Goal: Task Accomplishment & Management: Manage account settings

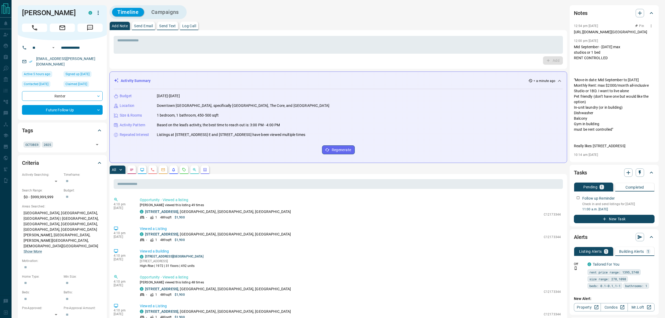
drag, startPoint x: 583, startPoint y: 51, endPoint x: 574, endPoint y: 34, distance: 19.7
click at [499, 34] on div "12:54 pm [DATE] Pin [URL][DOMAIN_NAME][GEOGRAPHIC_DATA] 12:00 pm [DATE] Mid Sep…" at bounding box center [614, 91] width 81 height 136
click at [288, 236] on div "C [STREET_ADDRESS]" at bounding box center [341, 235] width 402 height 6
click at [499, 25] on icon "button" at bounding box center [652, 26] width 4 height 4
click at [499, 34] on li "Edit" at bounding box center [638, 35] width 23 height 8
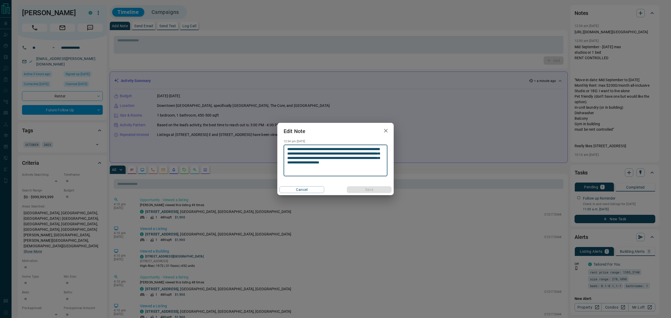
click at [314, 163] on textarea "**********" at bounding box center [335, 160] width 96 height 27
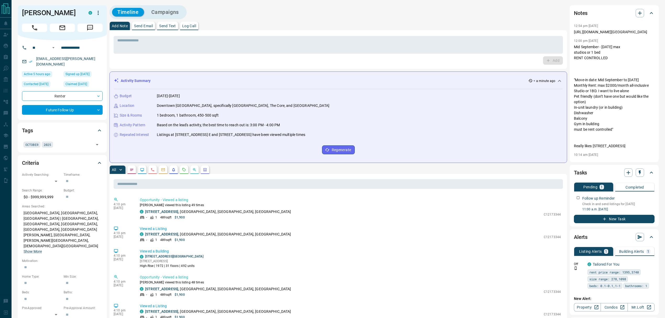
click at [244, 79] on div "Activity Summary < a minute ago" at bounding box center [335, 81] width 443 height 6
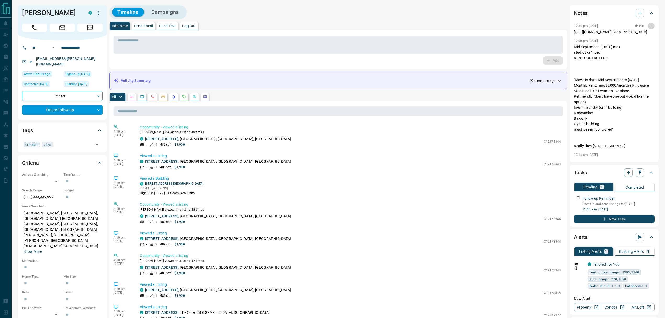
click at [499, 25] on icon "button" at bounding box center [652, 26] width 4 height 4
click at [499, 44] on li "Delete" at bounding box center [638, 43] width 23 height 8
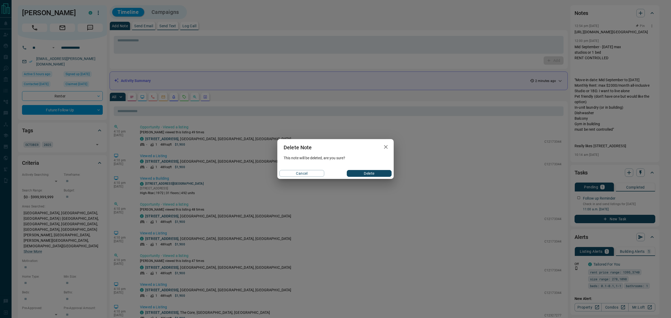
click at [370, 174] on button "Delete" at bounding box center [369, 173] width 45 height 7
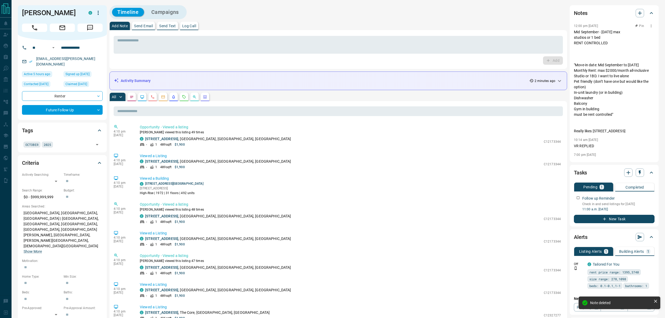
click at [499, 24] on icon "button" at bounding box center [652, 26] width 4 height 4
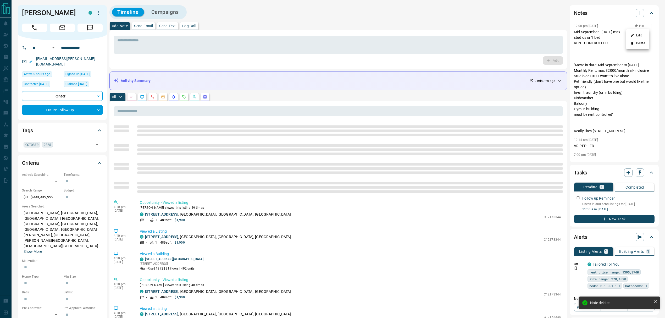
click at [499, 36] on li "Edit" at bounding box center [638, 35] width 23 height 8
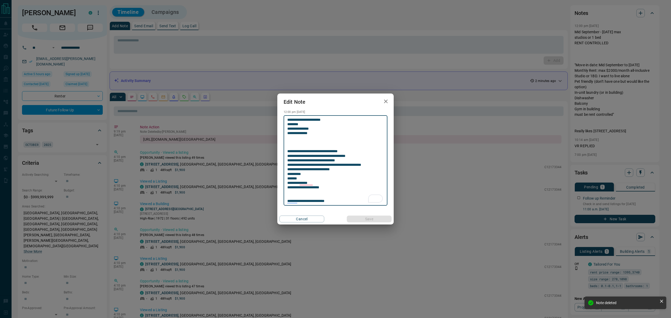
click at [339, 189] on textarea "**********" at bounding box center [335, 161] width 96 height 86
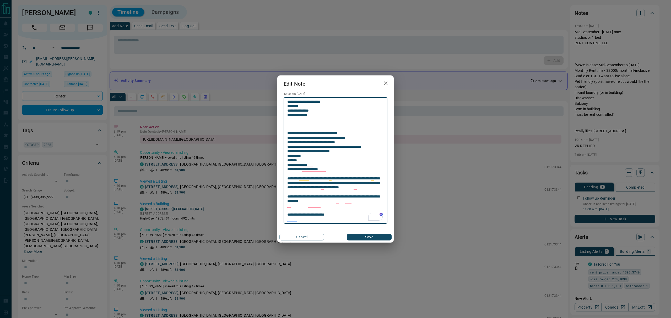
type textarea "**********"
click at [361, 236] on button "Save" at bounding box center [369, 237] width 45 height 7
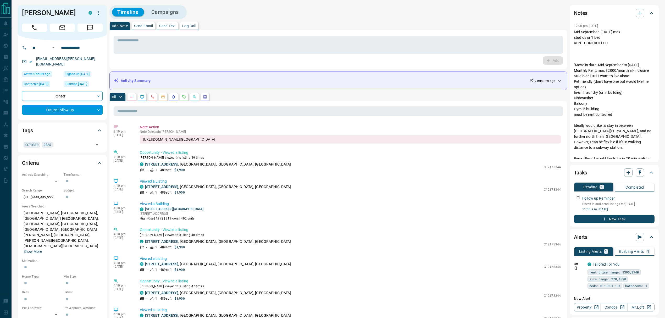
click at [499, 238] on button "Building Alerts 1" at bounding box center [635, 251] width 39 height 9
click at [499, 238] on p "Listing Alerts" at bounding box center [591, 252] width 23 height 4
click at [351, 22] on div "Add Note Send Email Send Text Log Call" at bounding box center [339, 26] width 458 height 8
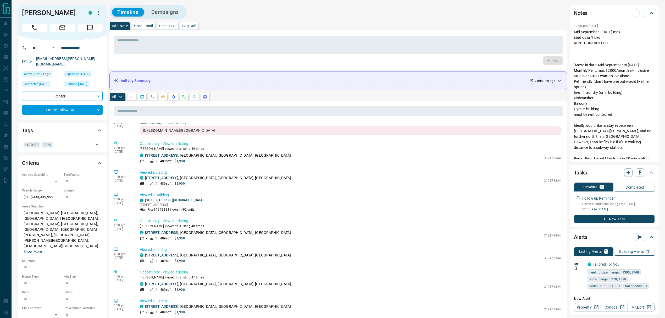
scroll to position [35, 0]
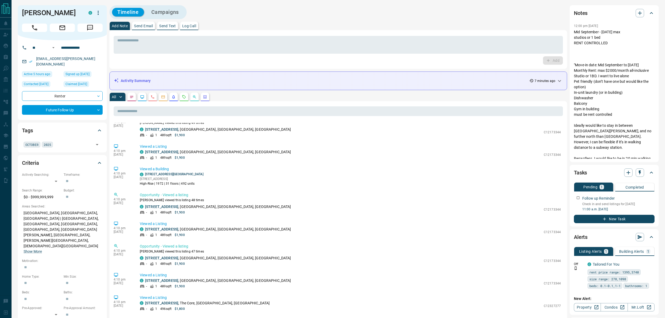
click at [346, 22] on div "Add Note Send Email Send Text Log Call" at bounding box center [339, 26] width 458 height 8
